Goal: Task Accomplishment & Management: Manage account settings

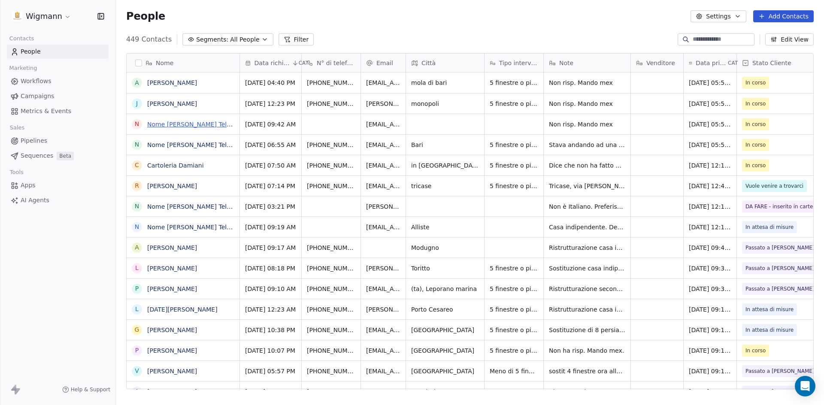
click at [214, 123] on link "Nome [PERSON_NAME] Telefono [PHONE_NUMBER] Città Terlizzi Email [EMAIL_ADDRESS]…" at bounding box center [486, 124] width 679 height 7
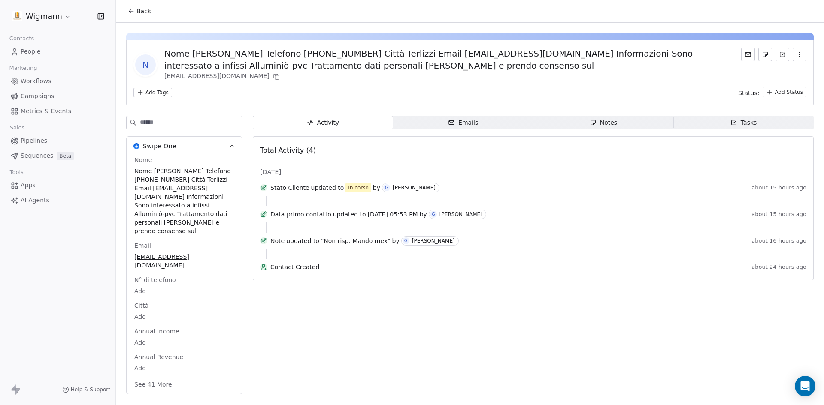
click at [136, 9] on button "Back" at bounding box center [139, 10] width 33 height 15
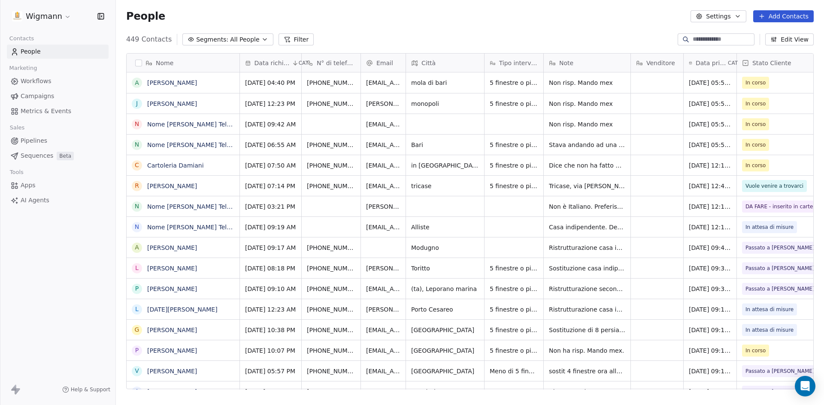
scroll to position [350, 701]
click at [593, 126] on span "Non risp. Mando mex" at bounding box center [581, 124] width 64 height 9
drag, startPoint x: 610, startPoint y: 123, endPoint x: 549, endPoint y: 123, distance: 61.3
click at [549, 123] on textarea "**********" at bounding box center [587, 127] width 86 height 27
type textarea "**********"
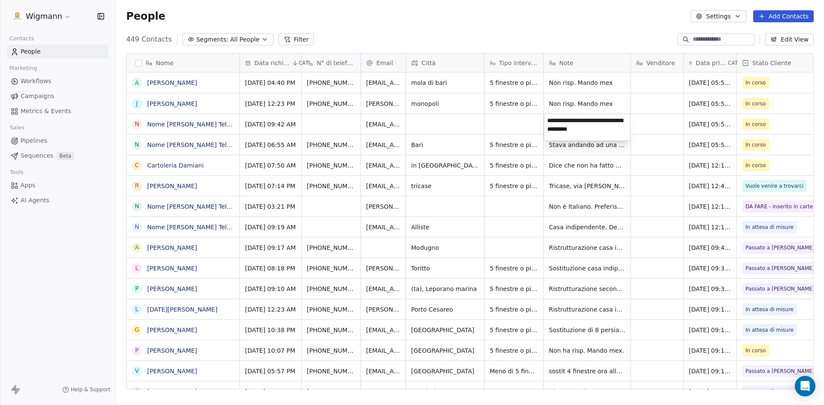
click at [505, 124] on html "Wigmann Contacts People Marketing Workflows Campaigns Metrics & Events Sales Pi…" at bounding box center [412, 202] width 824 height 405
click at [597, 106] on span "Non risp. Mando mex" at bounding box center [581, 104] width 64 height 9
click at [749, 101] on html "Wigmann Contacts People Marketing Workflows Campaigns Metrics & Events Sales Pi…" at bounding box center [412, 202] width 824 height 405
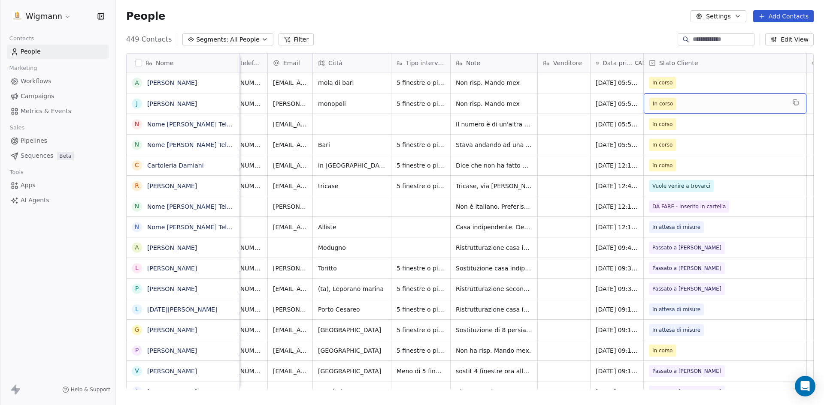
click at [673, 103] on span "In corso" at bounding box center [662, 104] width 27 height 12
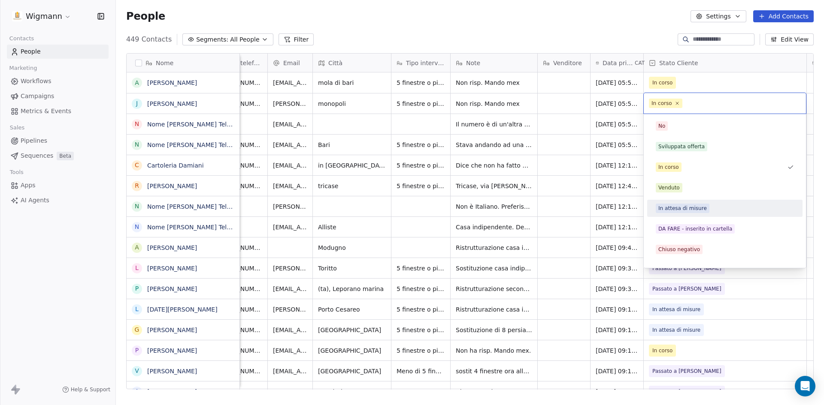
click at [686, 202] on div "In attesa di misure" at bounding box center [724, 209] width 148 height 14
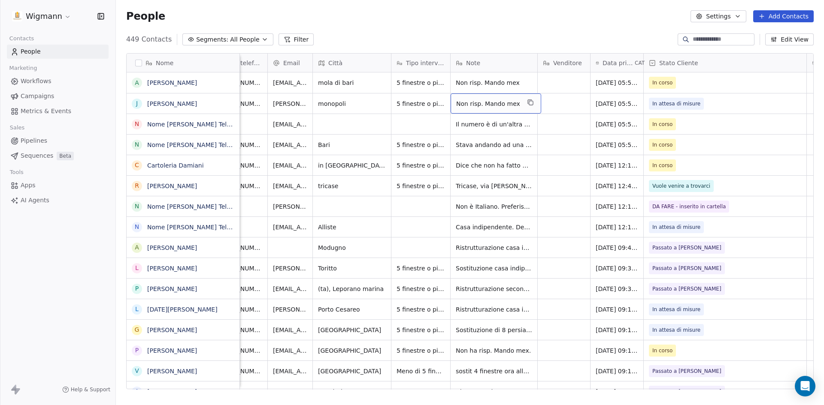
click at [493, 103] on span "Non risp. Mando mex" at bounding box center [488, 104] width 64 height 9
drag, startPoint x: 528, startPoint y: 102, endPoint x: 410, endPoint y: 96, distance: 117.7
click at [410, 96] on html "Wigmann Contacts People Marketing Workflows Campaigns Metrics & Events Sales Pi…" at bounding box center [412, 202] width 824 height 405
type textarea "*"
click at [466, 105] on textarea at bounding box center [494, 107] width 86 height 27
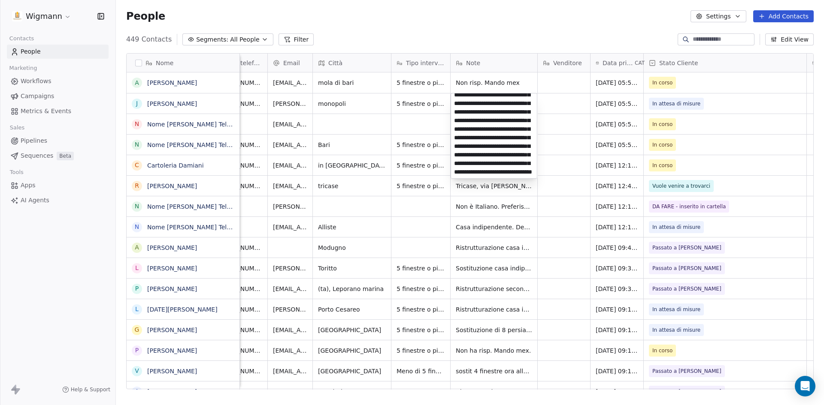
scroll to position [72, 0]
type textarea "**********"
click at [553, 214] on html "Wigmann Contacts People Marketing Workflows Campaigns Metrics & Events Sales Pi…" at bounding box center [412, 202] width 824 height 405
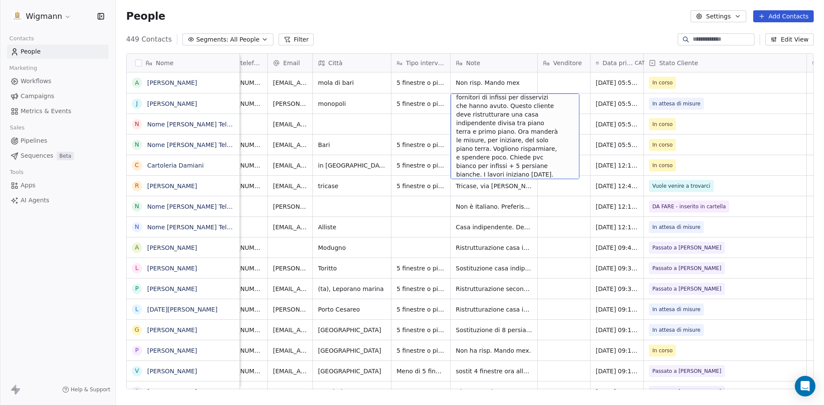
scroll to position [33, 0]
click at [545, 133] on span "Si occupano di ristrutturazione. Hanno deciso di cambiare fornitori di infissi …" at bounding box center [507, 120] width 102 height 112
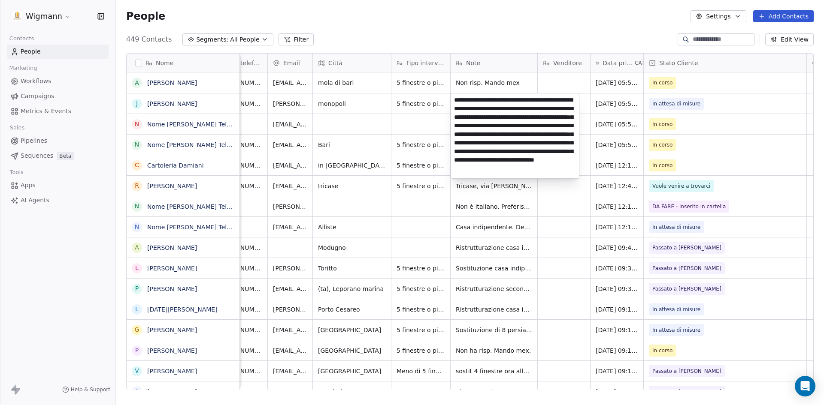
scroll to position [14, 0]
click at [496, 147] on textarea "**********" at bounding box center [515, 136] width 128 height 85
type textarea "**********"
click at [550, 211] on html "Wigmann Contacts People Marketing Workflows Campaigns Metrics & Events Sales Pi…" at bounding box center [412, 202] width 824 height 405
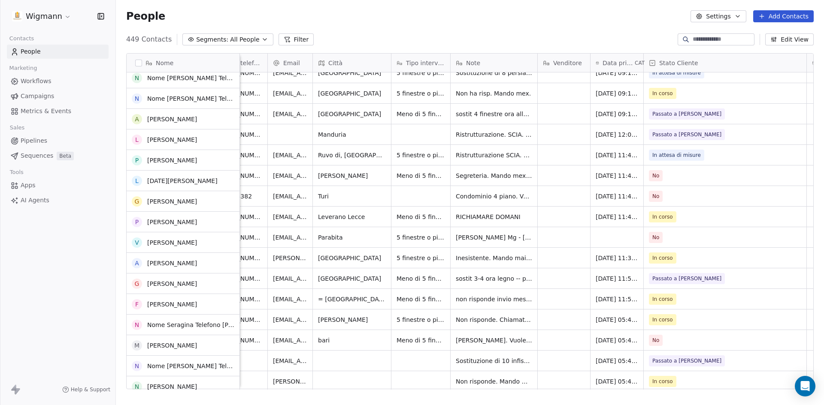
scroll to position [257, 0]
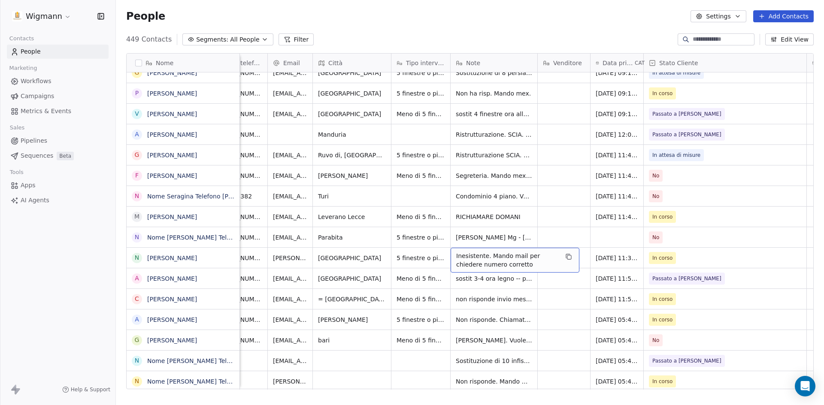
click at [507, 264] on span "Inesistente. Mando mail per chiedere numero corretto" at bounding box center [507, 260] width 102 height 17
drag, startPoint x: 526, startPoint y: 266, endPoint x: 453, endPoint y: 255, distance: 74.3
click at [453, 255] on textarea "**********" at bounding box center [515, 261] width 128 height 27
type textarea "**********"
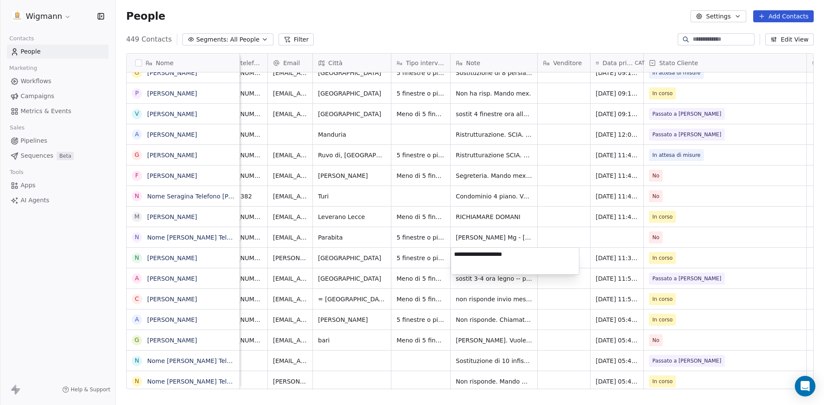
click at [554, 314] on html "Wigmann Contacts People Marketing Workflows Campaigns Metrics & Events Sales Pi…" at bounding box center [412, 202] width 824 height 405
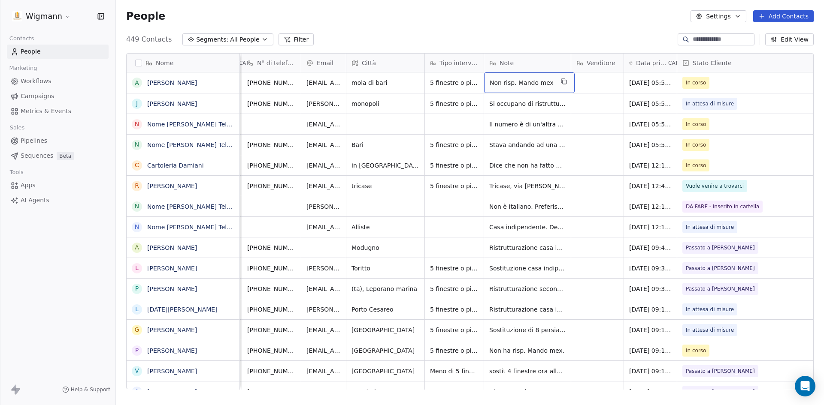
scroll to position [0, 0]
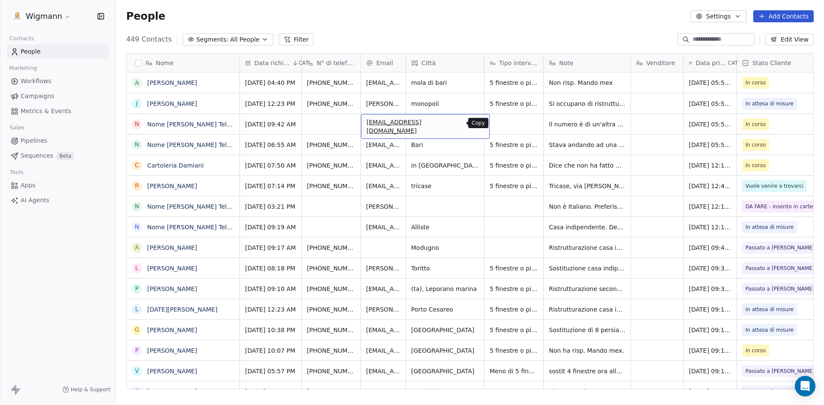
click at [475, 124] on icon "grid" at bounding box center [478, 123] width 7 height 7
click at [212, 123] on link "Nome [PERSON_NAME] Telefono [PHONE_NUMBER] Città Terlizzi Email [EMAIL_ADDRESS]…" at bounding box center [486, 124] width 679 height 7
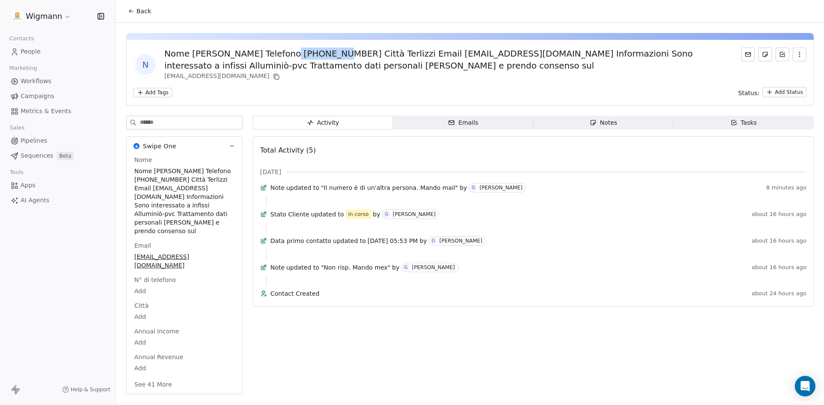
drag, startPoint x: 283, startPoint y: 55, endPoint x: 330, endPoint y: 55, distance: 47.2
click at [330, 55] on div "Nome [PERSON_NAME] Telefono [PHONE_NUMBER] Città Terlizzi Email [EMAIL_ADDRESS]…" at bounding box center [452, 60] width 577 height 24
copy div "3355688036"
click at [313, 53] on div "Nome [PERSON_NAME] Telefono [PHONE_NUMBER] Città Terlizzi Email [EMAIL_ADDRESS]…" at bounding box center [452, 60] width 577 height 24
click at [133, 10] on icon at bounding box center [131, 11] width 7 height 7
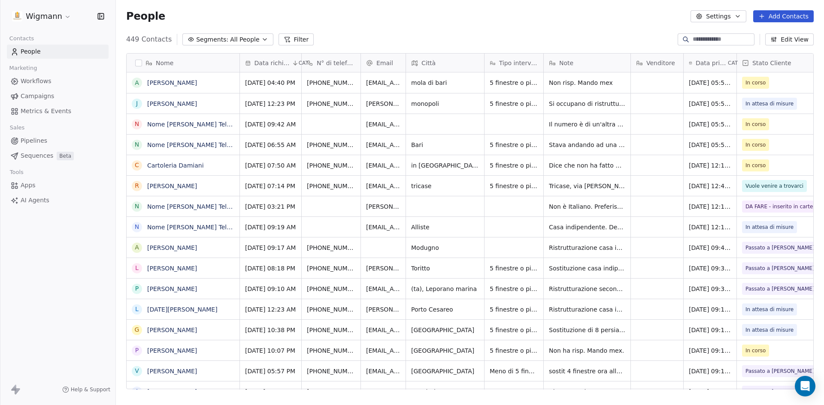
scroll to position [350, 701]
